Goal: Communication & Community: Share content

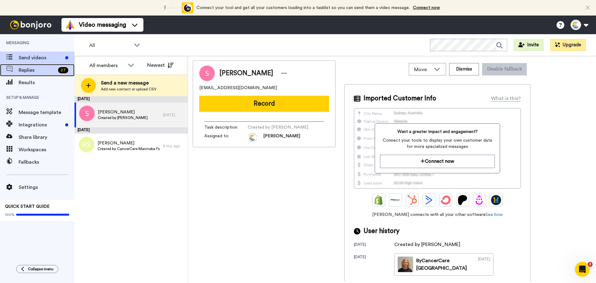
click at [36, 72] on span "Replies" at bounding box center [37, 69] width 37 height 7
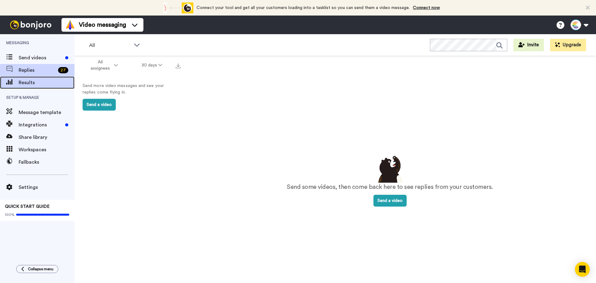
click at [24, 82] on span "Results" at bounding box center [47, 82] width 56 height 7
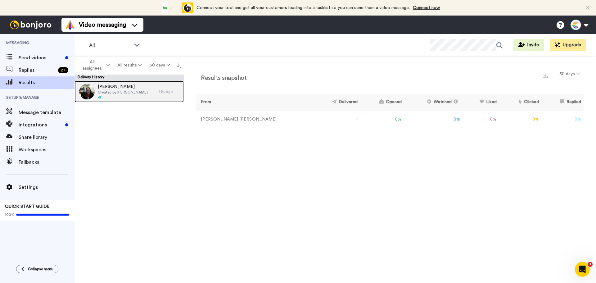
click at [131, 92] on span "Created by [PERSON_NAME]" at bounding box center [123, 92] width 50 height 5
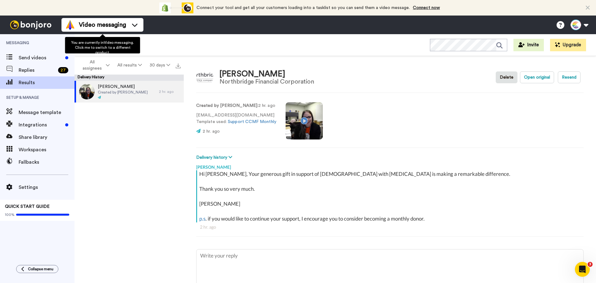
type textarea "x"
click at [130, 26] on icon at bounding box center [135, 25] width 10 height 6
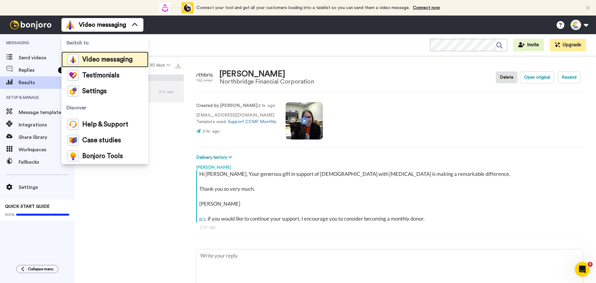
click at [102, 62] on span "Video messaging" at bounding box center [107, 59] width 50 height 6
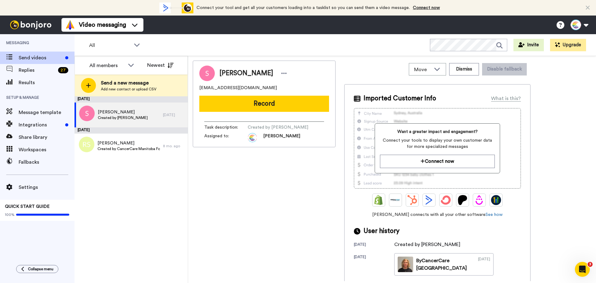
click at [256, 225] on div "Sharon Loewen sharonloewen24@gmail.com Record Task description : Created by Sha…" at bounding box center [264, 170] width 143 height 220
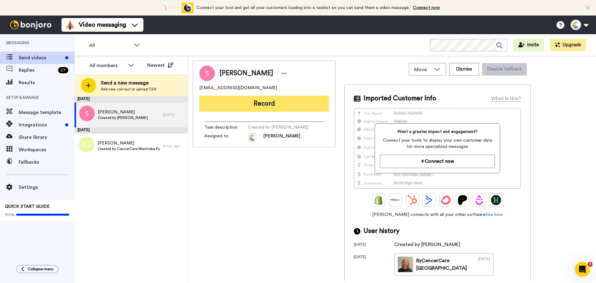
click at [269, 104] on button "Record" at bounding box center [264, 104] width 130 height 16
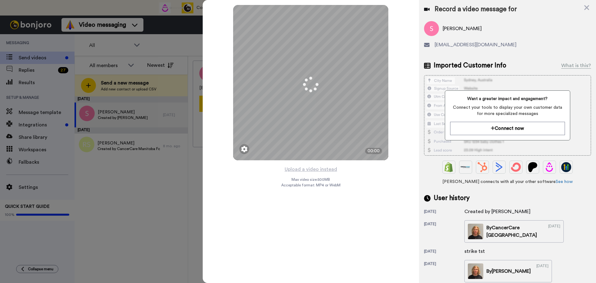
click at [585, 7] on icon at bounding box center [586, 7] width 5 height 5
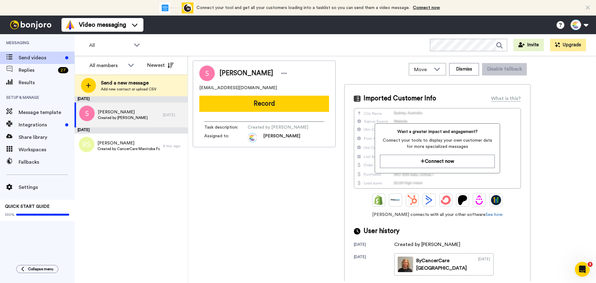
click at [227, 202] on div "Sharon Loewen sharonloewen24@gmail.com Record Task description : Created by Sha…" at bounding box center [264, 170] width 143 height 220
click at [28, 57] on span "Send videos" at bounding box center [41, 57] width 44 height 7
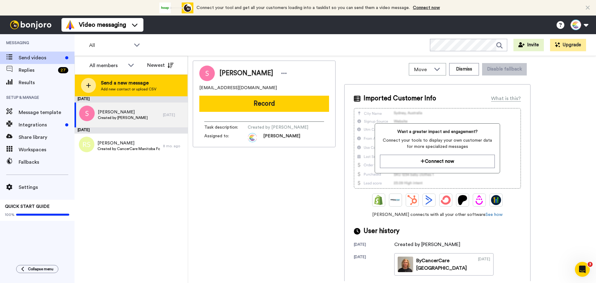
click at [125, 86] on span "Send a new message" at bounding box center [129, 82] width 56 height 7
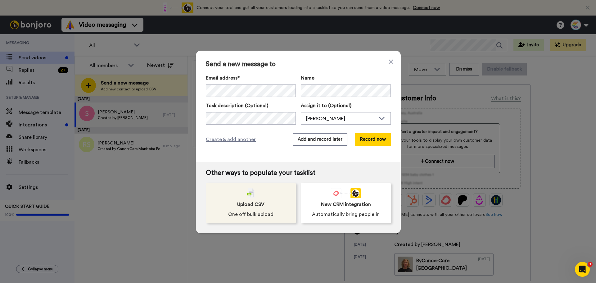
click at [244, 204] on span "Upload CSV" at bounding box center [250, 203] width 27 height 7
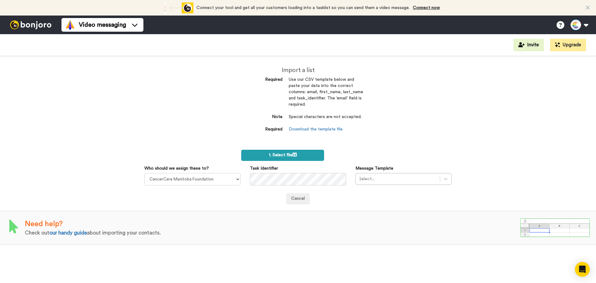
click at [280, 154] on span "1. Select file" at bounding box center [283, 155] width 28 height 4
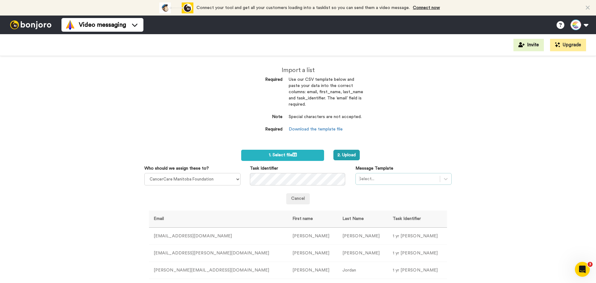
click at [420, 177] on div at bounding box center [398, 178] width 78 height 7
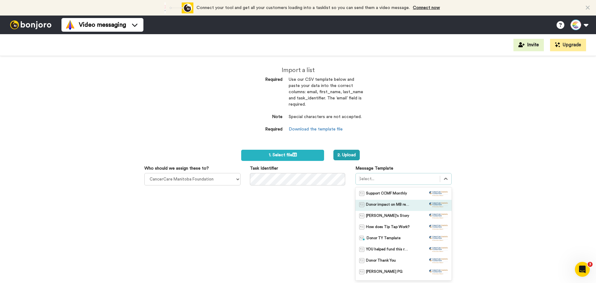
click at [402, 203] on span "Donor impact on MB research" at bounding box center [387, 205] width 43 height 6
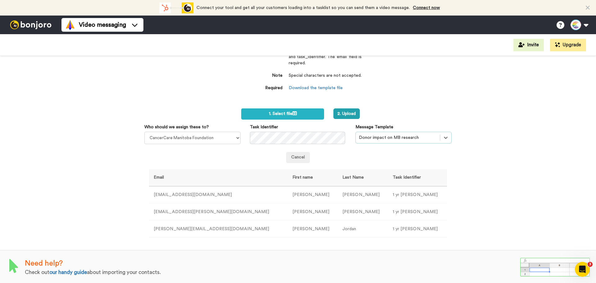
scroll to position [43, 0]
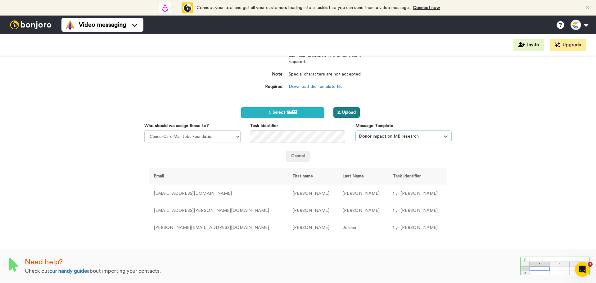
click at [341, 113] on button "2. Upload" at bounding box center [346, 112] width 26 height 11
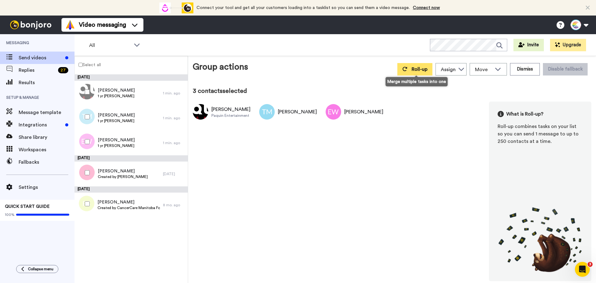
click at [423, 71] on span "Roll-up" at bounding box center [419, 69] width 16 height 5
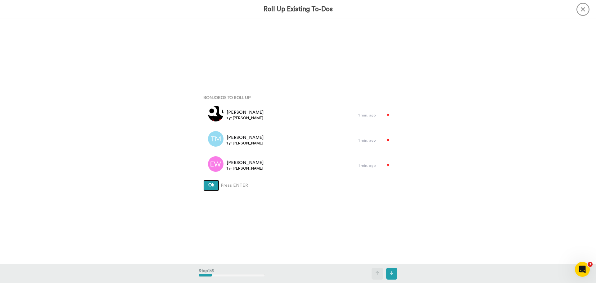
click at [210, 183] on span "Ok" at bounding box center [211, 185] width 6 height 4
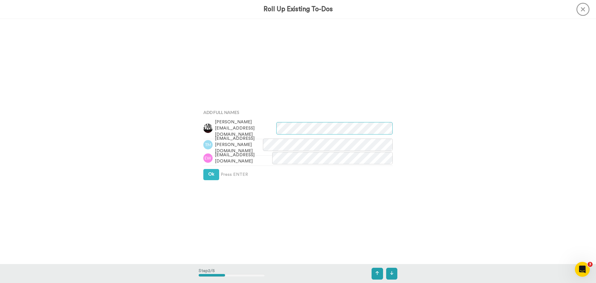
scroll to position [245, 0]
click at [212, 173] on span "Ok" at bounding box center [211, 172] width 6 height 4
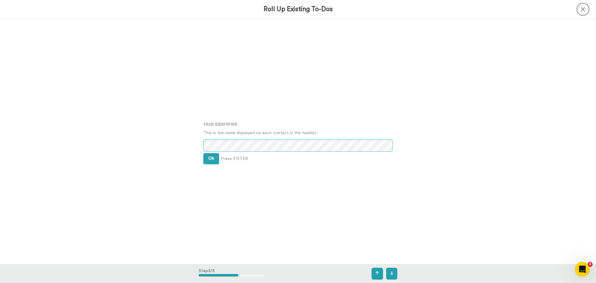
scroll to position [490, 0]
click at [209, 159] on span "Ok" at bounding box center [211, 158] width 6 height 4
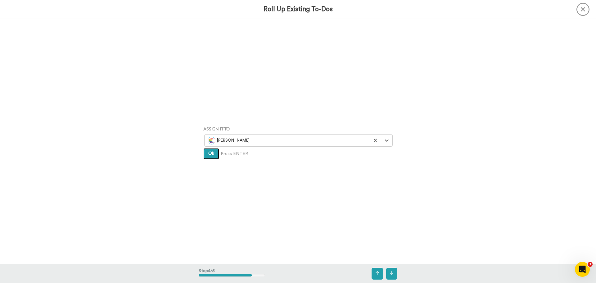
click at [210, 154] on span "Ok" at bounding box center [211, 153] width 6 height 4
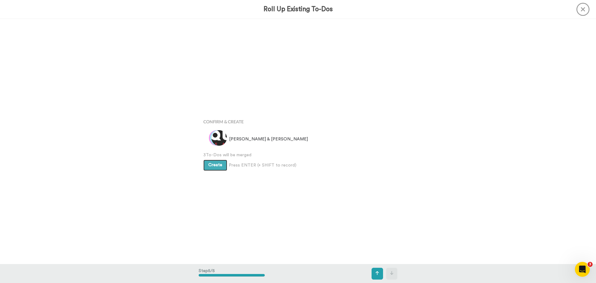
scroll to position [980, 0]
click at [215, 165] on span "Create" at bounding box center [215, 163] width 14 height 4
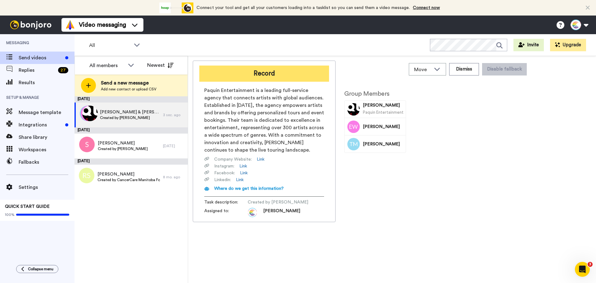
click at [281, 70] on button "Record" at bounding box center [264, 73] width 130 height 16
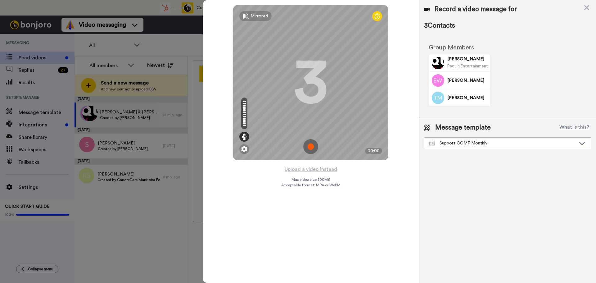
click at [311, 146] on img at bounding box center [310, 146] width 15 height 15
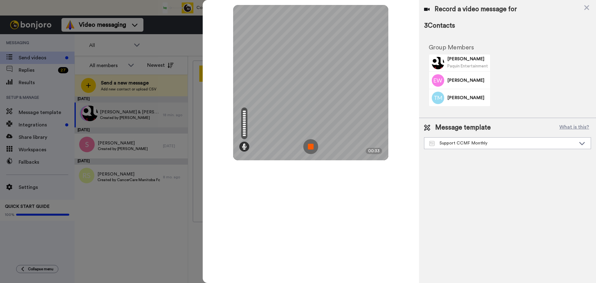
click at [309, 145] on img at bounding box center [310, 146] width 15 height 15
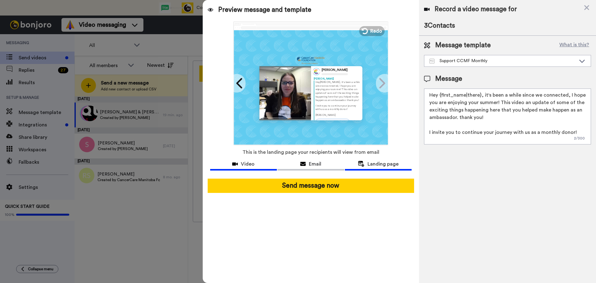
click at [242, 162] on span "Video" at bounding box center [248, 163] width 14 height 7
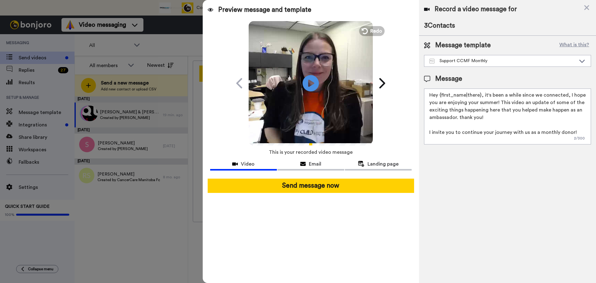
click at [309, 82] on icon "Play/Pause" at bounding box center [310, 82] width 16 height 29
click at [373, 31] on span "Redo" at bounding box center [376, 31] width 13 height 8
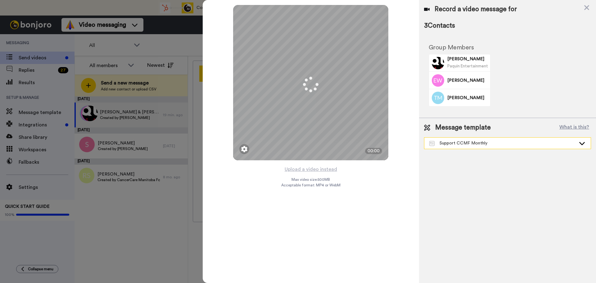
click at [535, 138] on div "Support CCMF Monthly" at bounding box center [507, 142] width 166 height 11
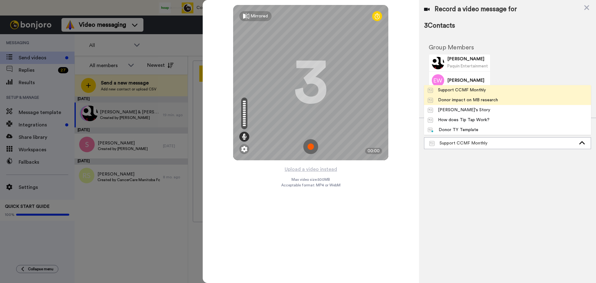
click at [483, 99] on div "Donor impact on MB research" at bounding box center [462, 100] width 70 height 6
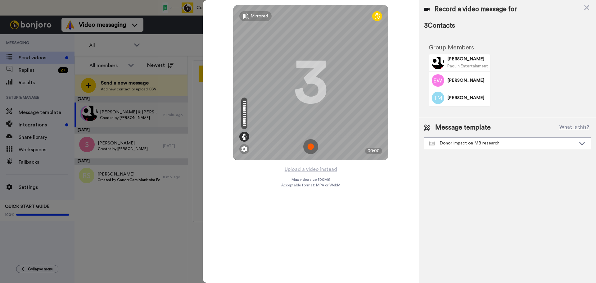
click at [312, 144] on img at bounding box center [310, 146] width 15 height 15
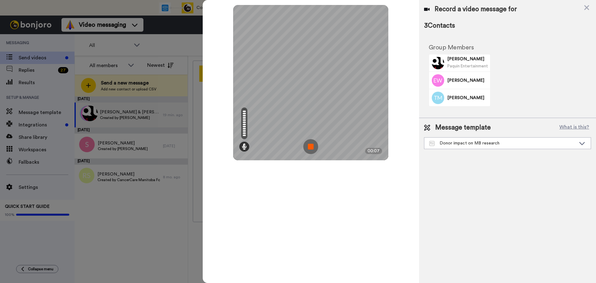
click at [311, 142] on img at bounding box center [310, 146] width 15 height 15
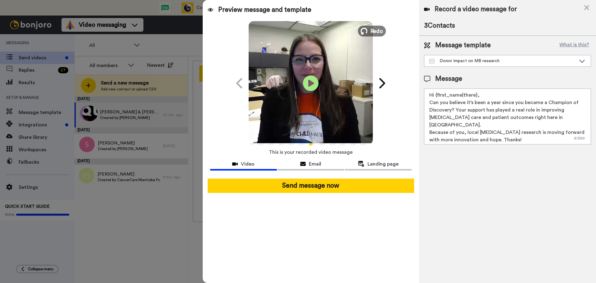
click at [373, 31] on span "Redo" at bounding box center [376, 31] width 13 height 8
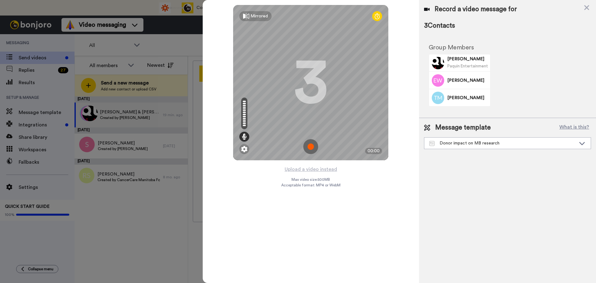
click at [310, 146] on img at bounding box center [310, 146] width 15 height 15
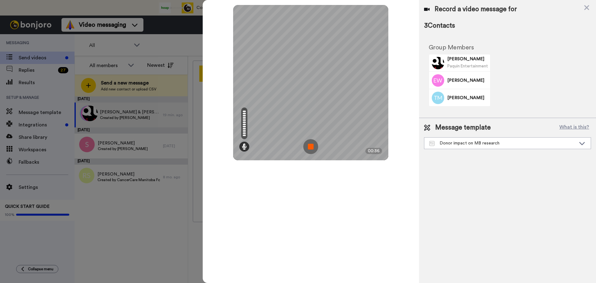
click at [313, 142] on img at bounding box center [310, 146] width 15 height 15
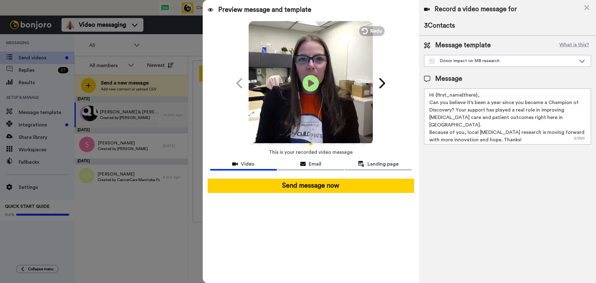
click at [311, 81] on icon "Play/Pause" at bounding box center [310, 82] width 16 height 29
click at [309, 164] on span "Email" at bounding box center [315, 163] width 12 height 7
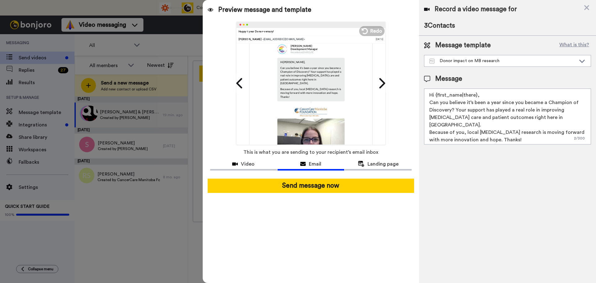
scroll to position [93, 0]
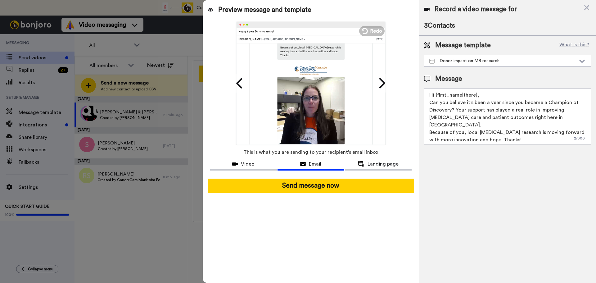
click at [503, 137] on textarea "Hi {first_name|there}, Can you believe it’s been a year since you became a Cham…" at bounding box center [507, 116] width 167 height 56
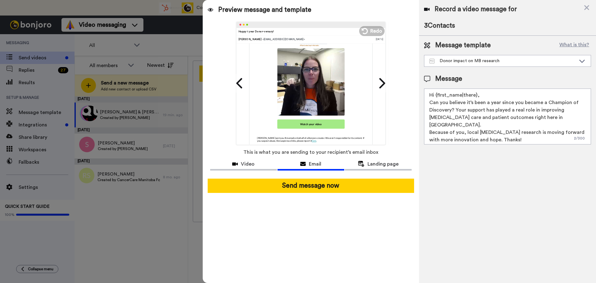
scroll to position [140, 0]
click at [379, 162] on span "Landing page" at bounding box center [382, 163] width 31 height 7
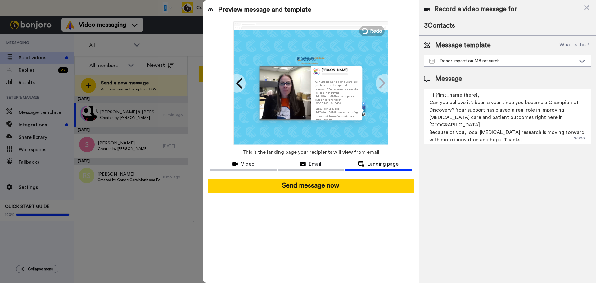
scroll to position [16, 0]
click at [508, 135] on textarea "Hi {first_name|there}, Can you believe it’s been a year since you became a Cham…" at bounding box center [507, 116] width 167 height 56
type textarea "Hi {first_name|there}, Can you believe it’s been a year since you became a Cham…"
click at [239, 81] on icon at bounding box center [239, 83] width 6 height 10
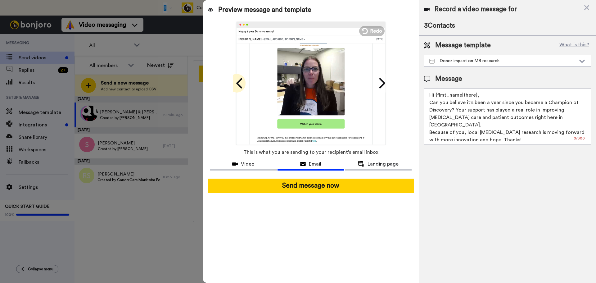
click at [239, 83] on icon at bounding box center [240, 83] width 10 height 12
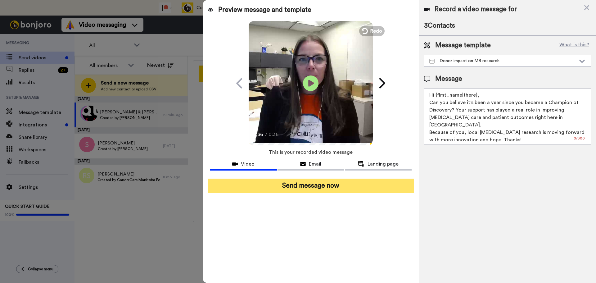
click at [313, 186] on button "Send message now" at bounding box center [311, 185] width 206 height 14
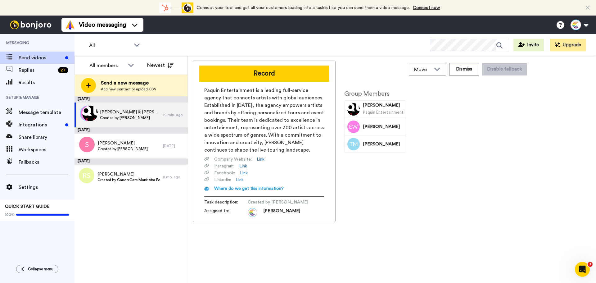
scroll to position [0, 0]
